Goal: Find specific page/section: Find specific page/section

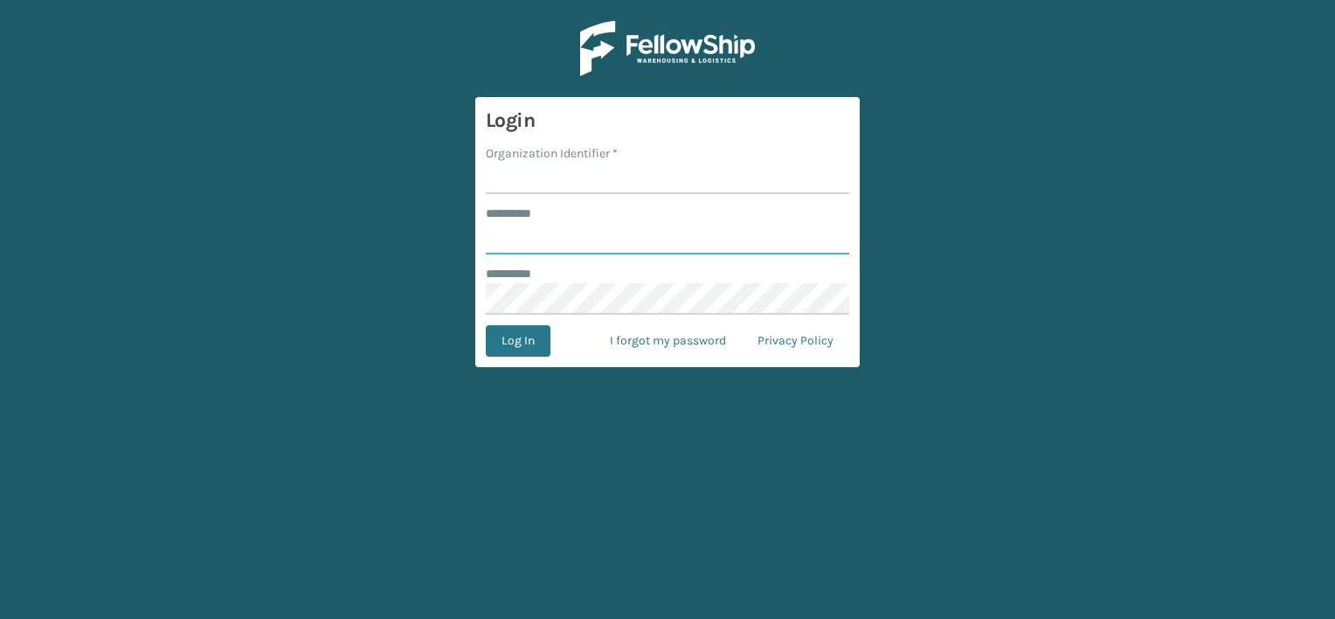
type input "***"
click at [585, 180] on input "Organization Identifier *" at bounding box center [667, 178] width 363 height 31
drag, startPoint x: 550, startPoint y: 179, endPoint x: 659, endPoint y: 181, distance: 108.4
click at [659, 181] on input "LIFESTYLE SOLUTIONS" at bounding box center [667, 178] width 363 height 31
type input "LIFESTYLE"
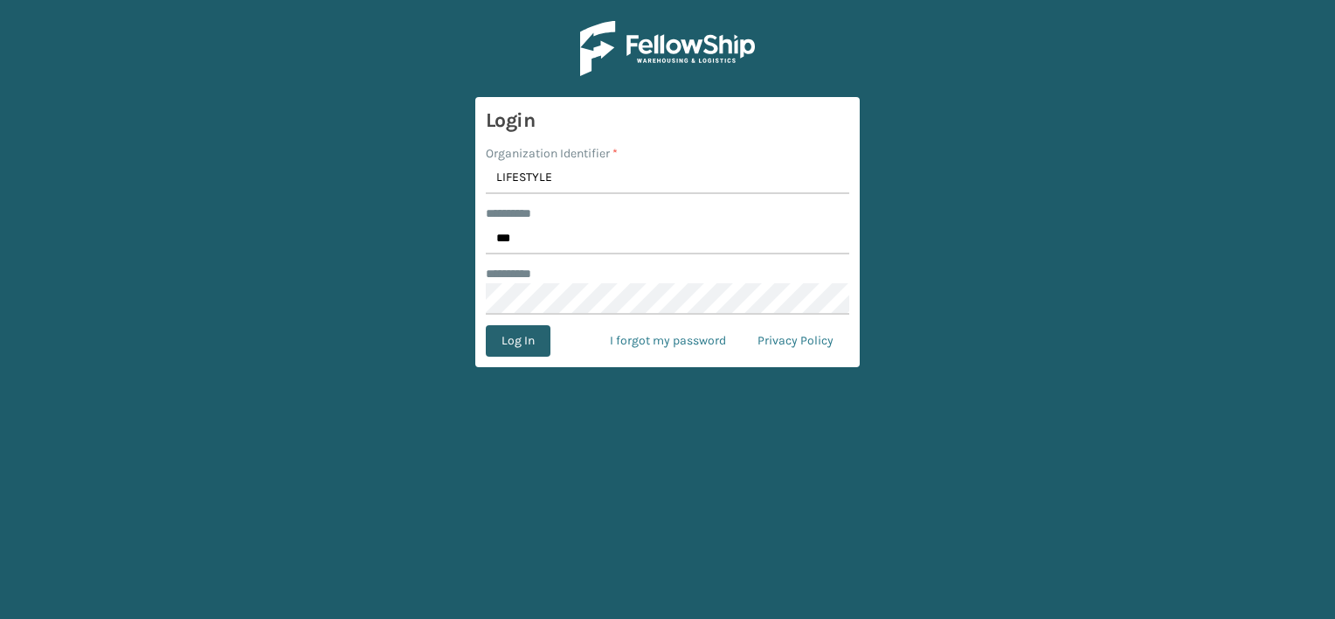
click at [519, 344] on button "Log In" at bounding box center [518, 340] width 65 height 31
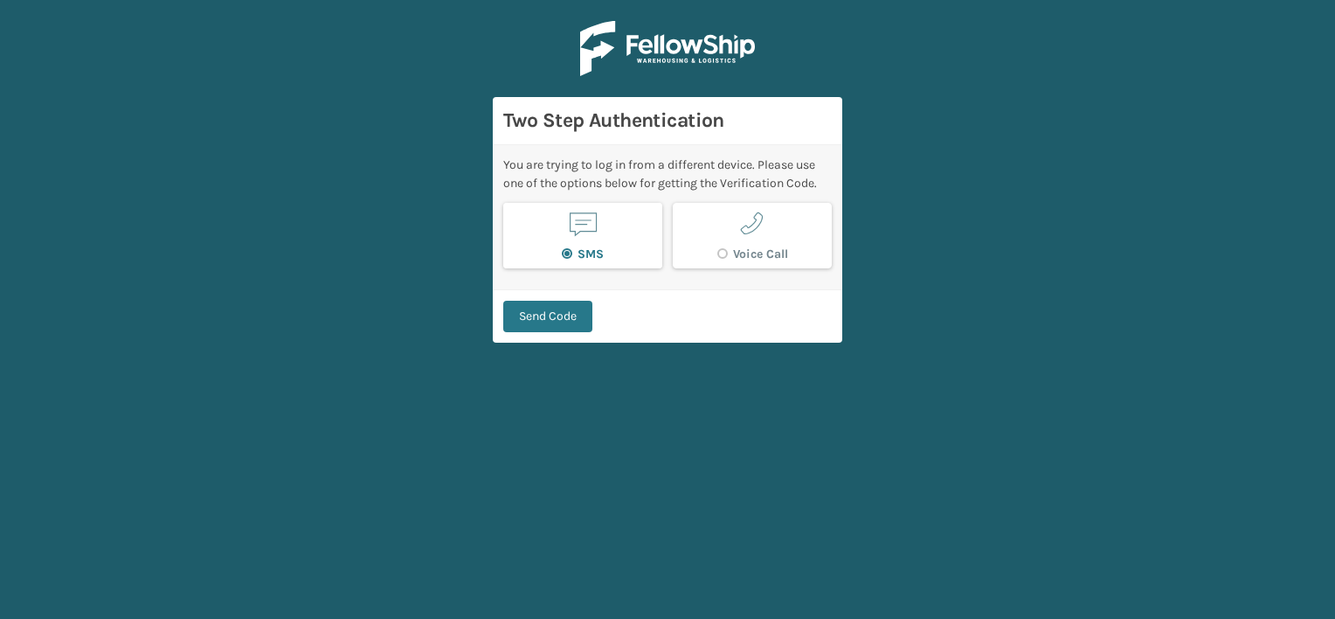
click at [579, 236] on span "button" at bounding box center [582, 223] width 33 height 33
click at [558, 322] on button "Send Code" at bounding box center [547, 316] width 89 height 31
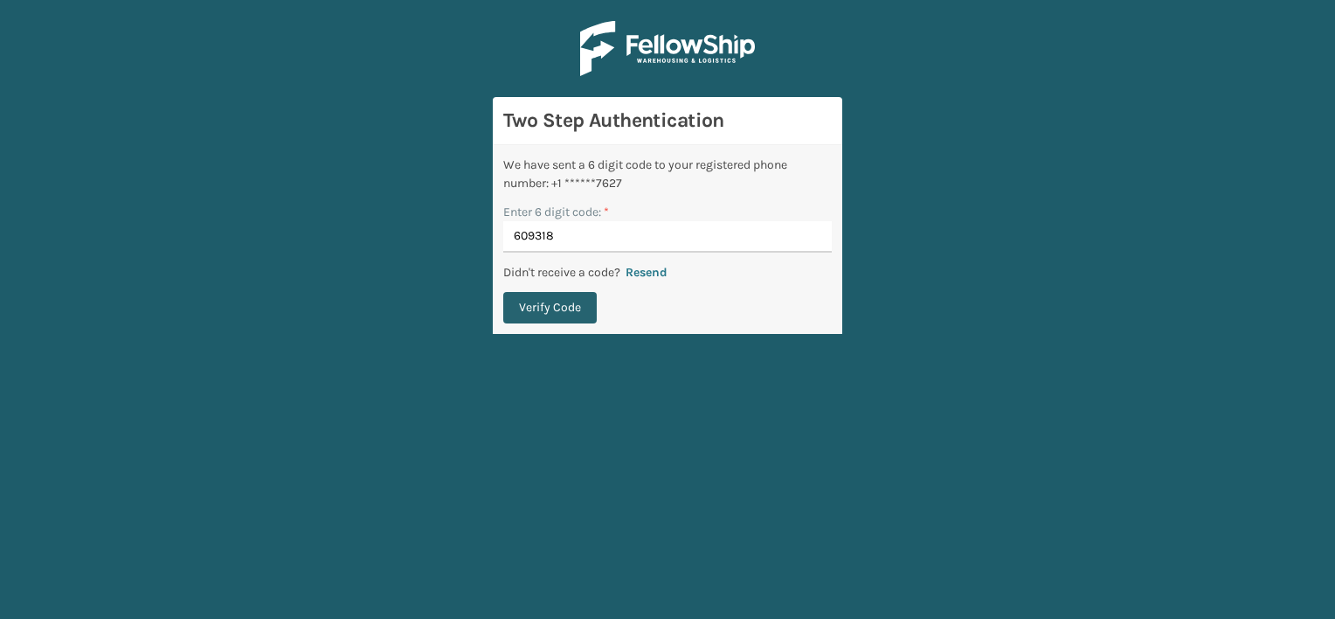
type input "609318"
click at [538, 308] on button "Verify Code" at bounding box center [549, 307] width 93 height 31
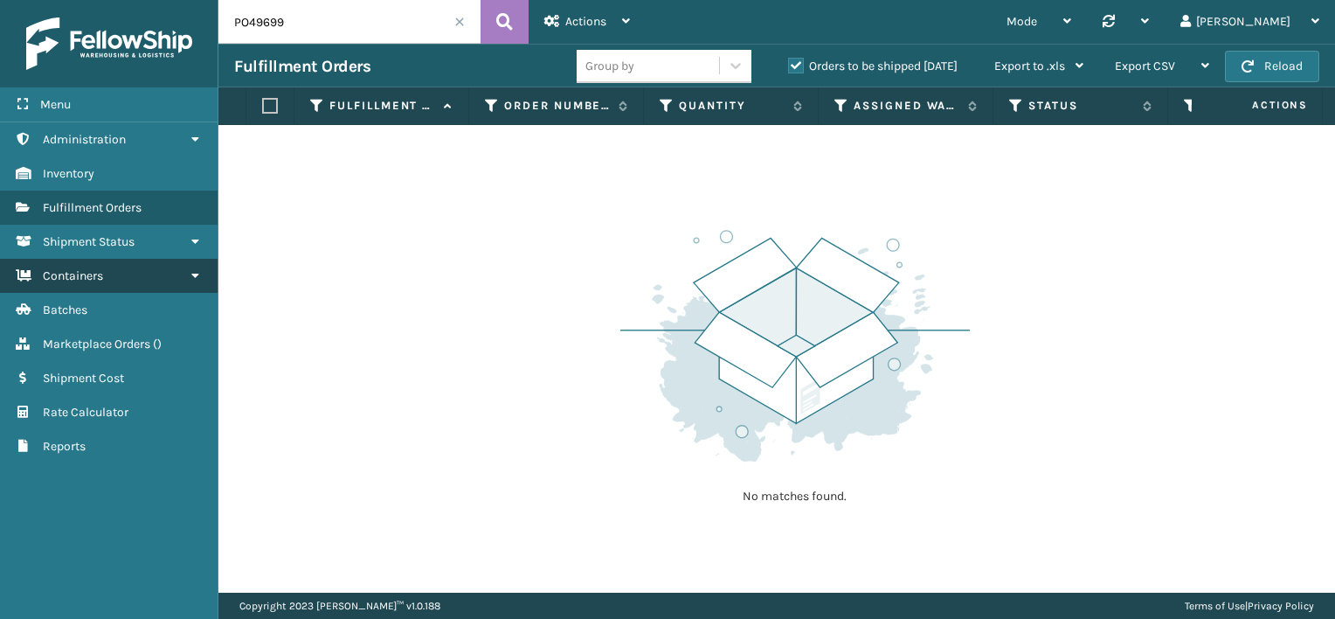
click at [103, 278] on span "Containers" at bounding box center [73, 275] width 60 height 15
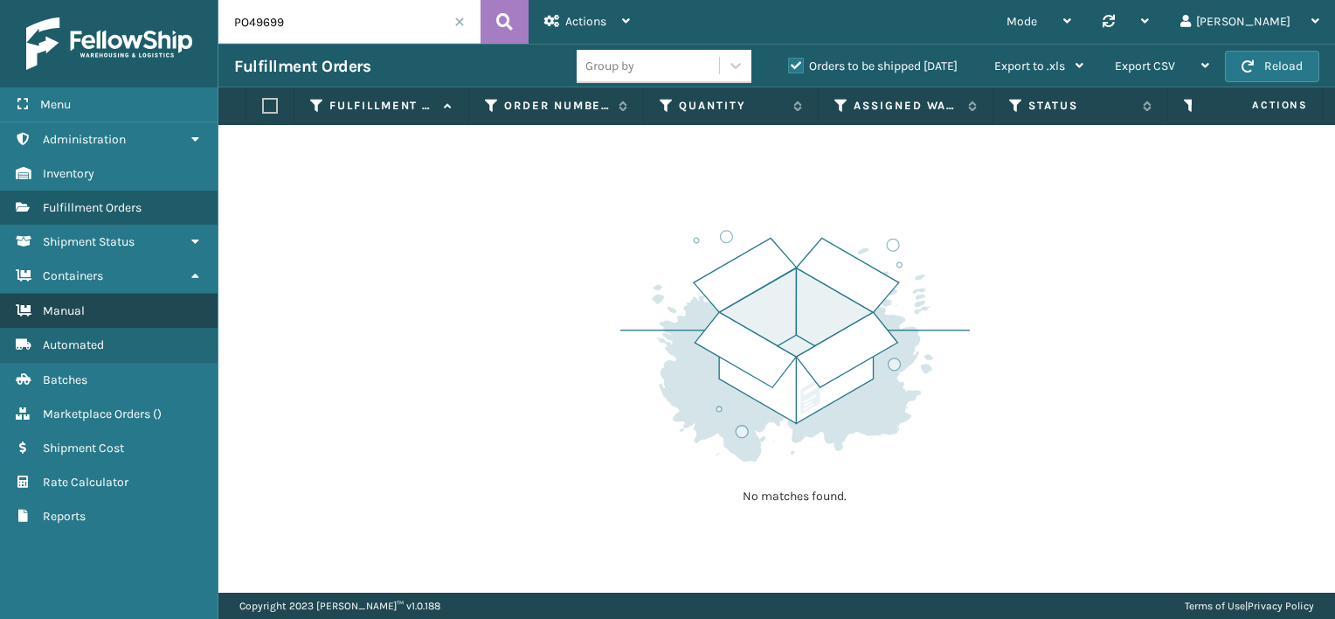
click at [105, 306] on link "Manual" at bounding box center [109, 311] width 218 height 34
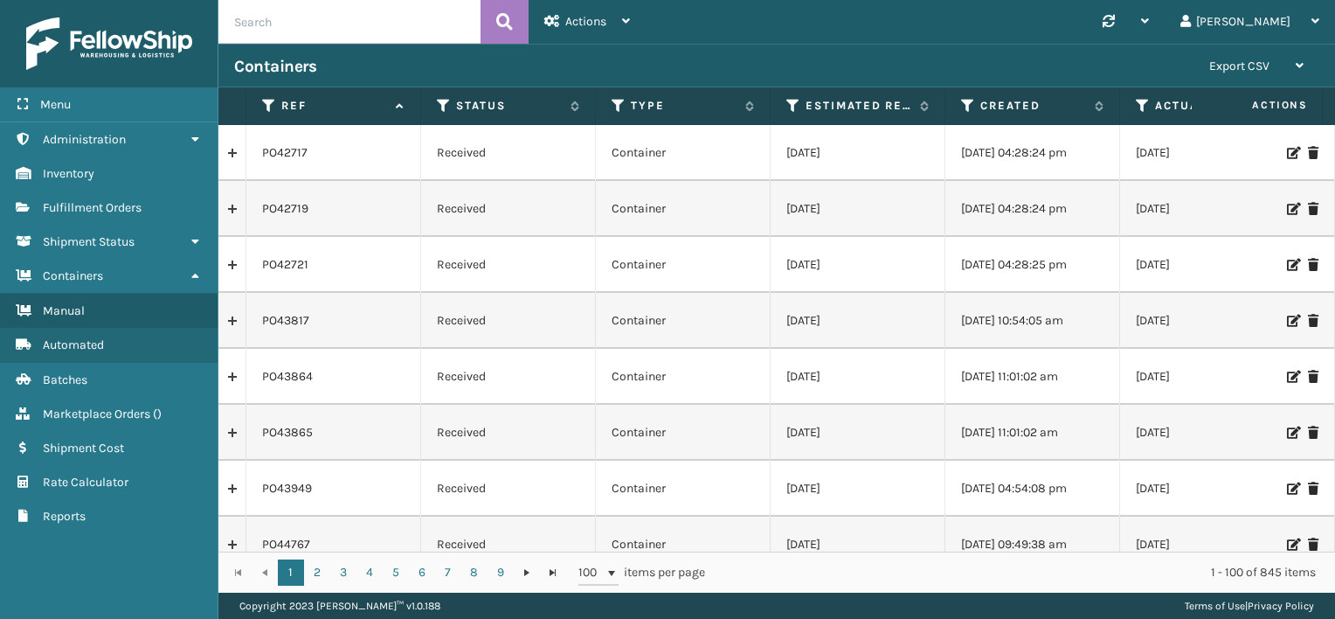
paste input "PO50128"
click at [517, 24] on button at bounding box center [505, 22] width 48 height 44
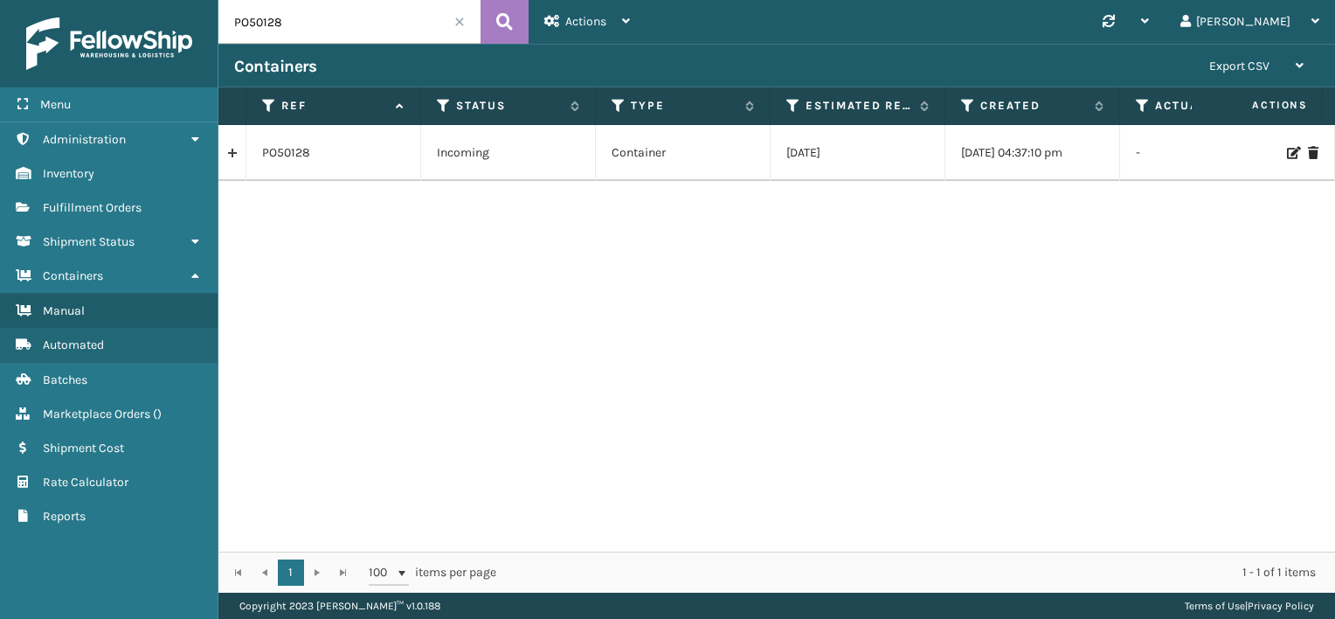
click at [254, 21] on input "PO50128" at bounding box center [349, 22] width 262 height 44
paste input "2"
type input "PO50122"
click at [505, 23] on icon at bounding box center [504, 22] width 17 height 26
